Goal: Download file/media

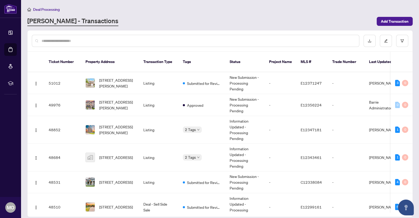
click at [153, 40] on input "text" at bounding box center [198, 41] width 313 height 6
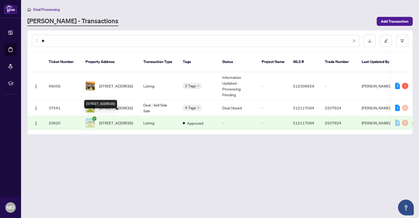
type input "**"
click at [122, 120] on span "[STREET_ADDRESS]" at bounding box center [116, 123] width 34 height 6
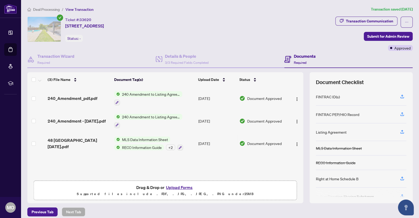
scroll to position [4, 0]
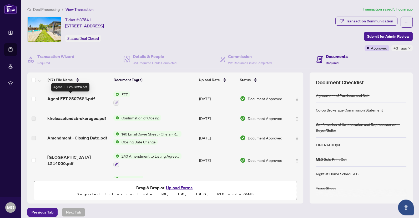
click at [80, 96] on span "Agent EFT 2507624.pdf" at bounding box center [70, 98] width 47 height 6
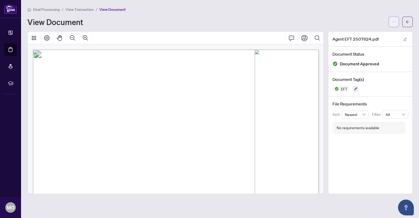
click at [395, 26] on button "button" at bounding box center [394, 22] width 11 height 11
click at [384, 35] on span "Download" at bounding box center [375, 33] width 40 height 6
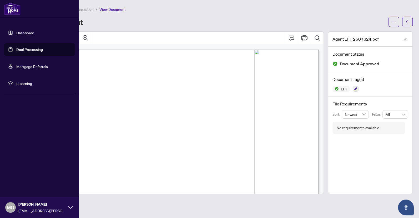
click at [28, 48] on link "Deal Processing" at bounding box center [29, 49] width 27 height 5
